Goal: Task Accomplishment & Management: Manage account settings

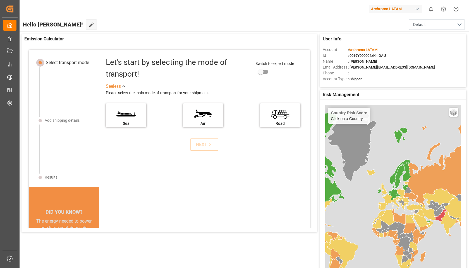
click at [418, 8] on div "button" at bounding box center [417, 9] width 6 height 6
type input "jim"
click at [376, 39] on div "JI JIMS" at bounding box center [396, 37] width 95 height 11
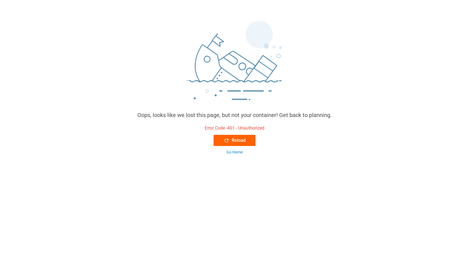
click at [238, 140] on div "Reload" at bounding box center [235, 140] width 22 height 7
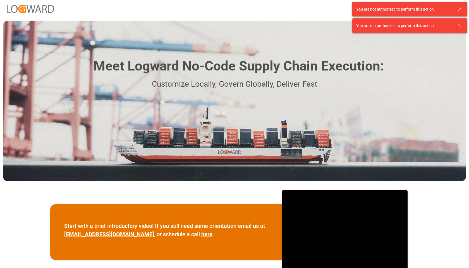
click at [460, 7] on icon at bounding box center [459, 9] width 7 height 7
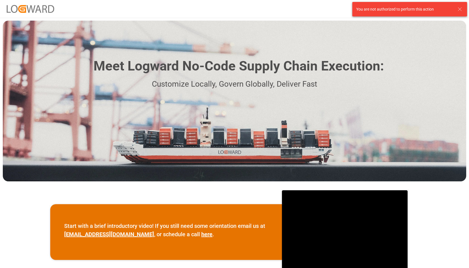
click at [457, 6] on icon at bounding box center [459, 9] width 7 height 7
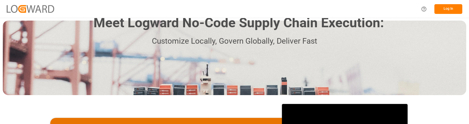
click at [448, 12] on button "Log In" at bounding box center [448, 9] width 28 height 10
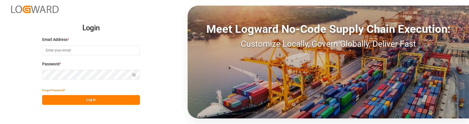
click at [0, 124] on com-1password-button at bounding box center [0, 124] width 0 height 0
type input "rahul.kumar@logward.com"
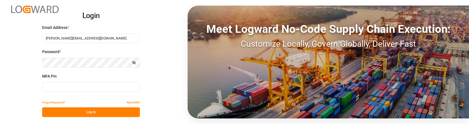
type input "436228"
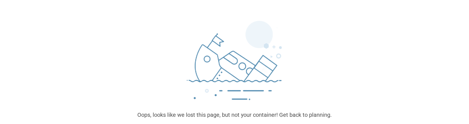
scroll to position [35, 0]
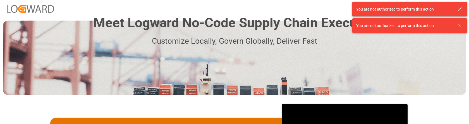
click at [460, 8] on icon at bounding box center [459, 9] width 7 height 7
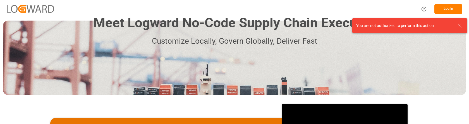
click at [459, 26] on div "Meet Logward No-Code Supply Chain Execution: Customize Locally, Govern Globally…" at bounding box center [234, 58] width 463 height 75
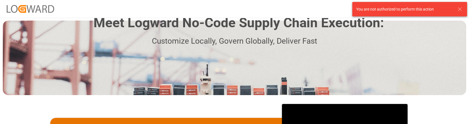
click at [460, 9] on icon at bounding box center [459, 9] width 7 height 7
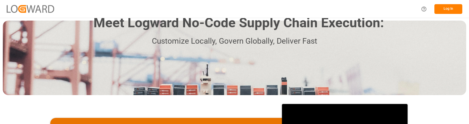
click at [445, 10] on button "Log In" at bounding box center [448, 9] width 28 height 10
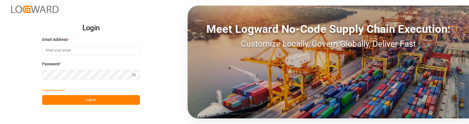
type input "[PERSON_NAME][EMAIL_ADDRESS][DOMAIN_NAME]"
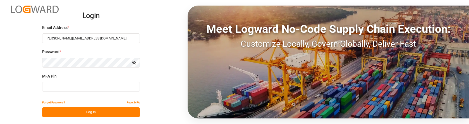
type input "656740"
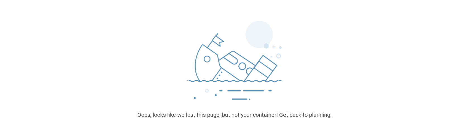
scroll to position [35, 0]
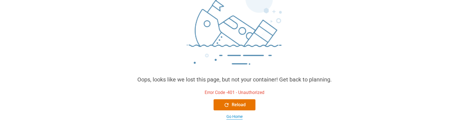
click at [237, 115] on div "Go Home" at bounding box center [234, 117] width 16 height 6
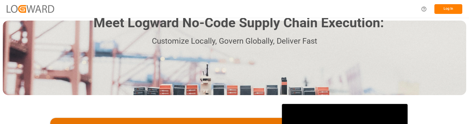
click at [449, 9] on button "Log In" at bounding box center [448, 9] width 28 height 10
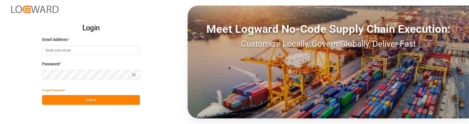
type input "rahul.kumar@logward.com"
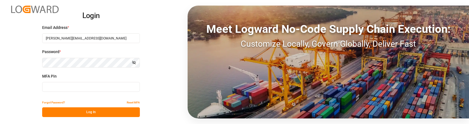
type input "067131"
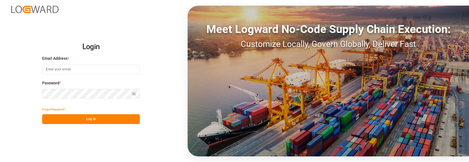
type input "[PERSON_NAME][EMAIL_ADDRESS][DOMAIN_NAME]"
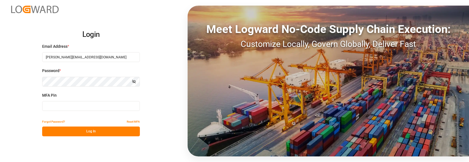
type input "331253"
